Goal: Find specific page/section: Find specific page/section

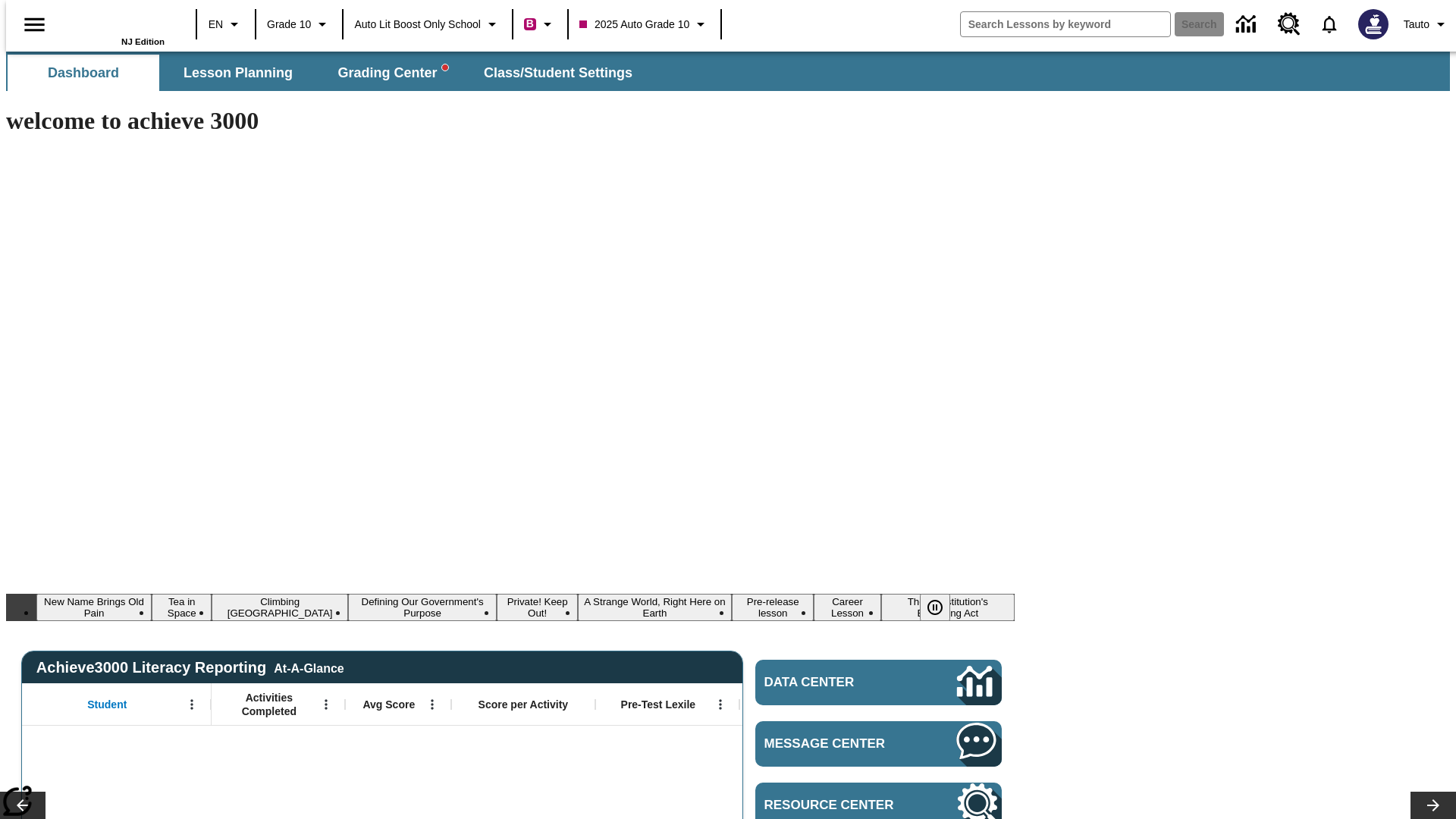
type input "-1"
click at [232, 73] on span "Lesson Planning" at bounding box center [238, 73] width 109 height 18
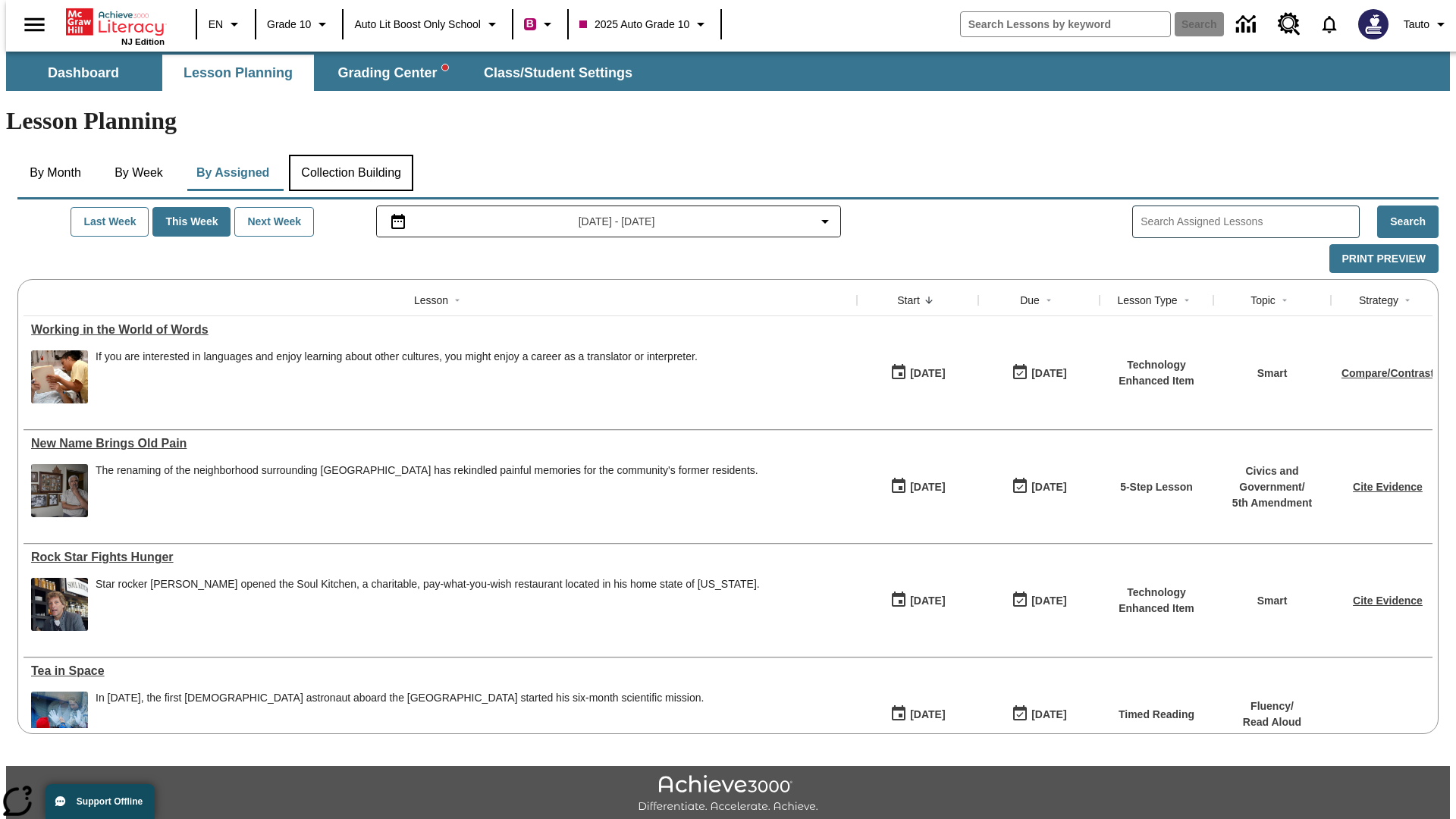
click at [350, 154] on button "Collection Building" at bounding box center [350, 172] width 124 height 36
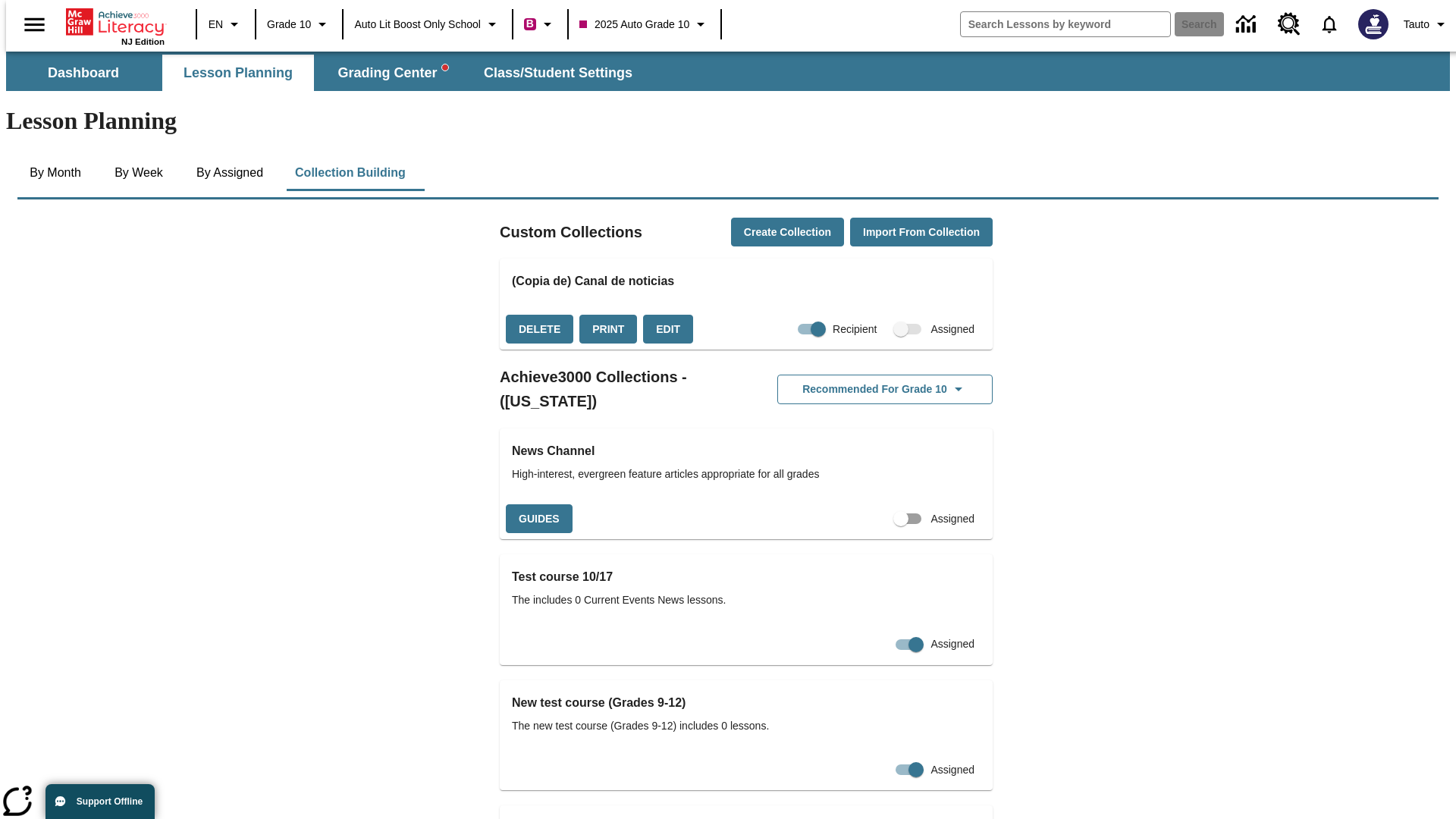
click at [876, 504] on input "Assigned" at bounding box center [901, 518] width 86 height 29
checkbox input "true"
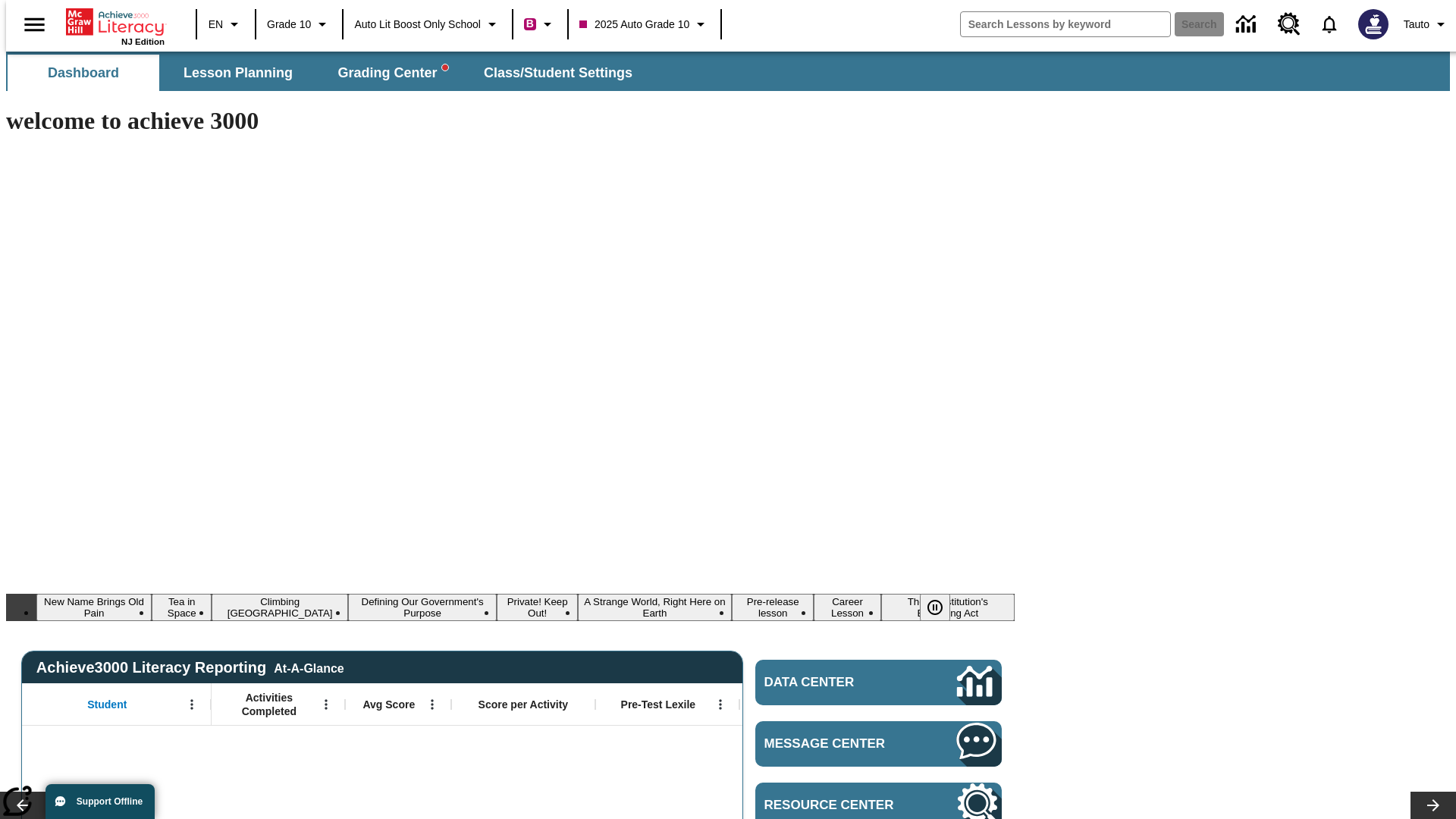
type input "-1"
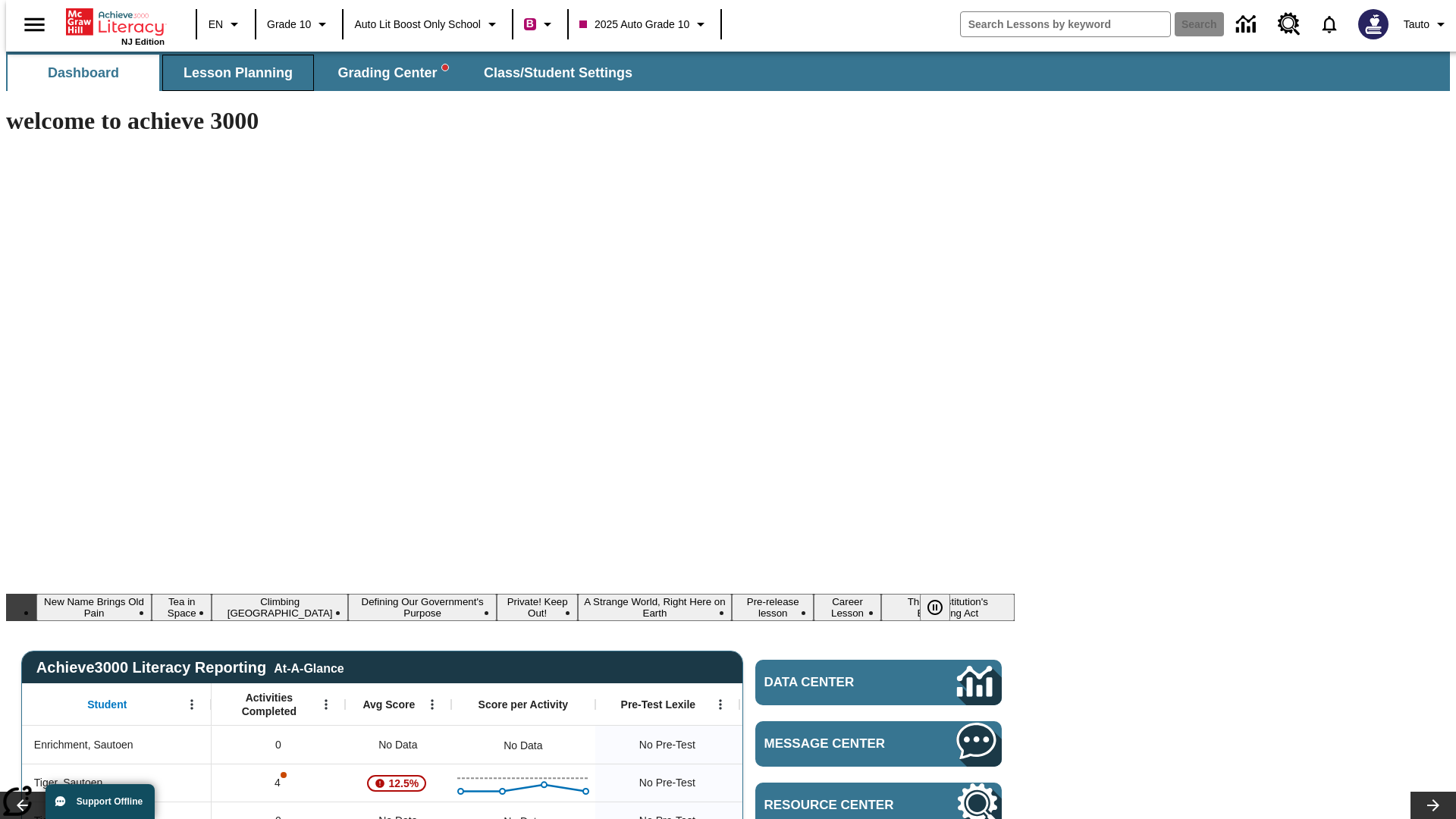
click at [232, 73] on span "Lesson Planning" at bounding box center [238, 73] width 109 height 18
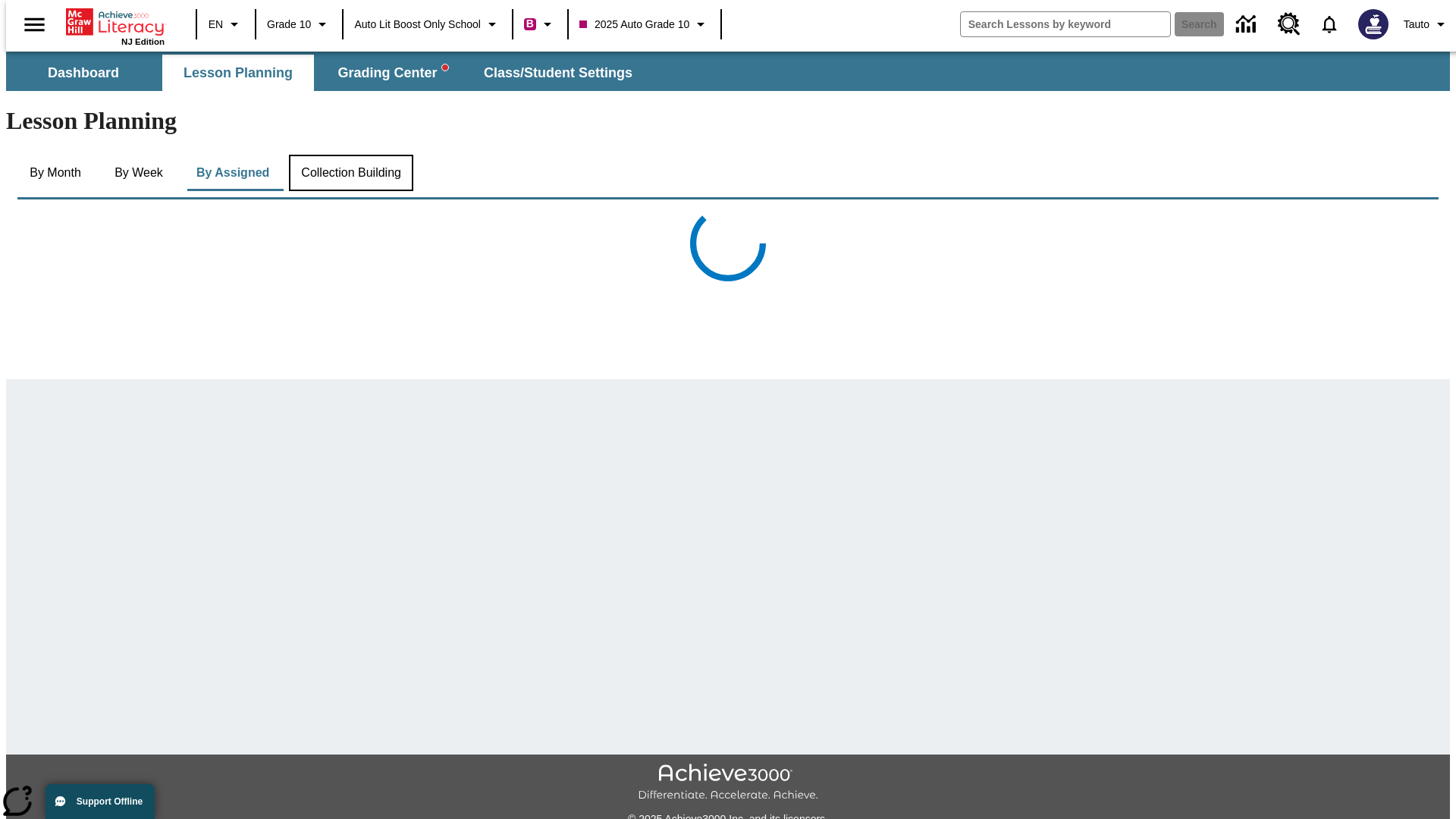
click at [350, 154] on button "Collection Building" at bounding box center [350, 172] width 124 height 36
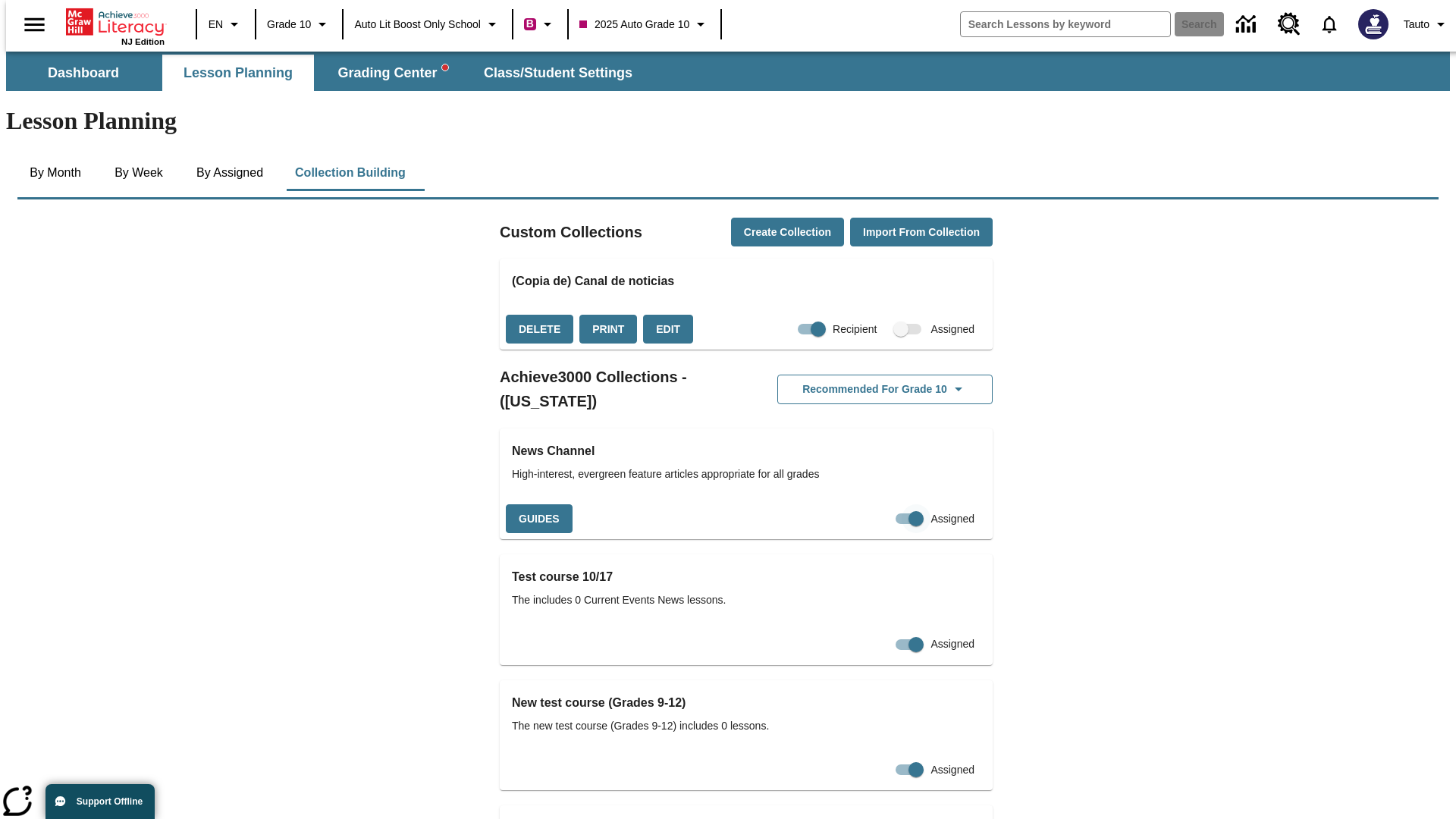
click at [891, 504] on input "Assigned" at bounding box center [916, 518] width 86 height 29
checkbox input "false"
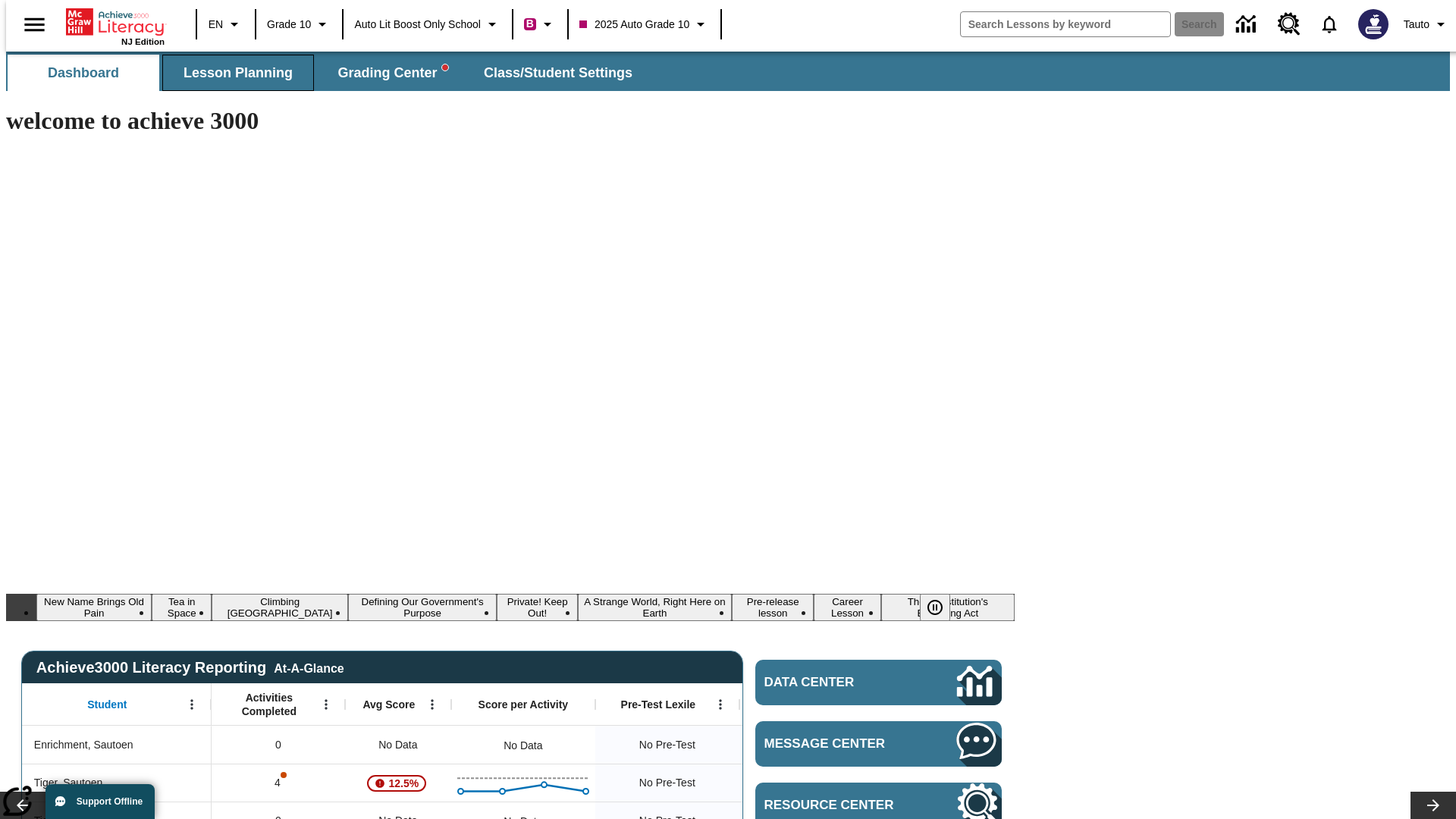
click at [232, 73] on span "Lesson Planning" at bounding box center [238, 73] width 109 height 18
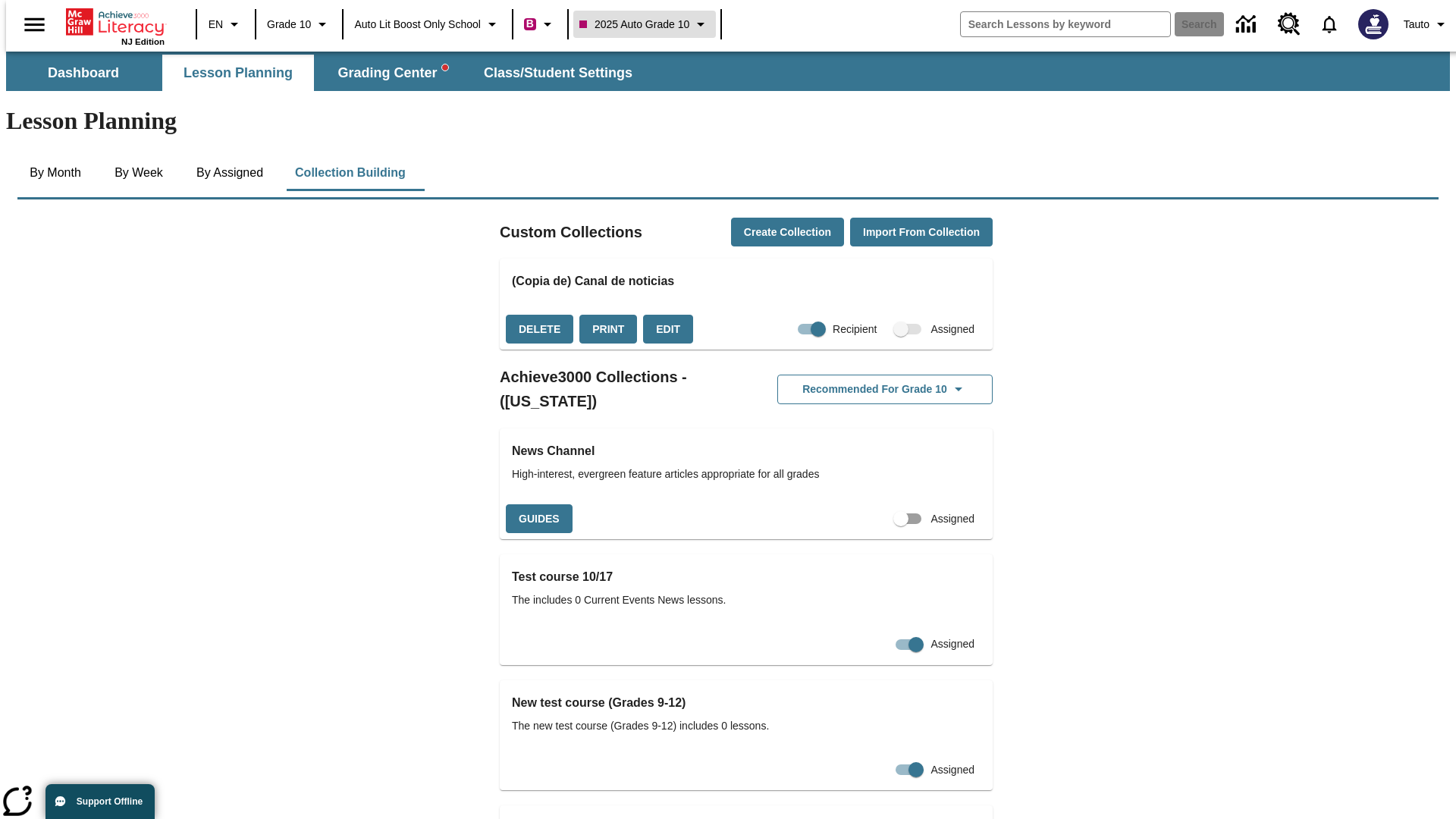
click at [645, 24] on span "2025 Auto Grade 10" at bounding box center [634, 25] width 110 height 16
